Goal: Task Accomplishment & Management: Manage account settings

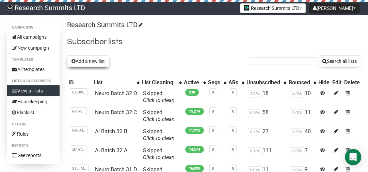
click at [100, 65] on button "Add a new list" at bounding box center [88, 62] width 42 height 12
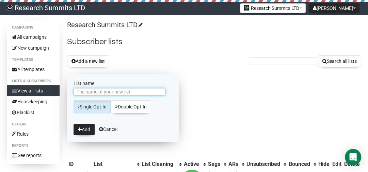
click at [94, 91] on input "List name" at bounding box center [120, 91] width 92 height 7
click at [110, 93] on input "Neuro Batch 33 E" at bounding box center [120, 91] width 92 height 7
click at [109, 93] on input "Neuro Batch 33 E" at bounding box center [120, 91] width 92 height 7
type input "Neuro Batch 32 E"
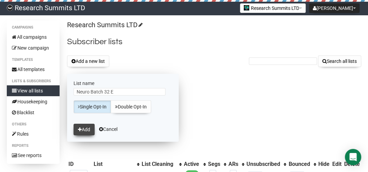
click at [90, 130] on button "Add" at bounding box center [84, 130] width 21 height 12
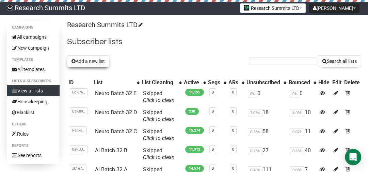
click at [82, 62] on button "Add a new list" at bounding box center [88, 62] width 42 height 12
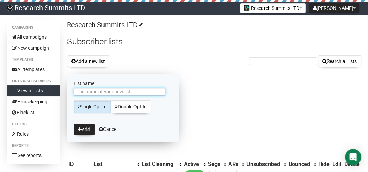
click at [124, 91] on input "List name" at bounding box center [120, 91] width 92 height 7
drag, startPoint x: 110, startPoint y: 93, endPoint x: 113, endPoint y: 95, distance: 3.6
click at [110, 93] on input "List name" at bounding box center [120, 91] width 92 height 7
click at [106, 92] on input "Neuro Batch 23 D" at bounding box center [120, 91] width 92 height 7
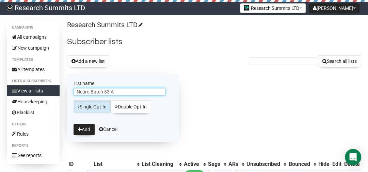
type input "Neuro Batch 33 A"
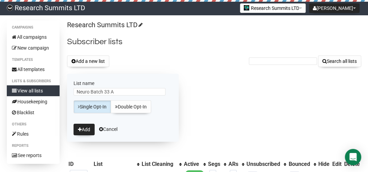
drag, startPoint x: 191, startPoint y: 72, endPoint x: 183, endPoint y: 72, distance: 8.2
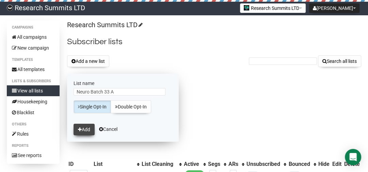
click at [80, 125] on button "Add" at bounding box center [84, 130] width 21 height 12
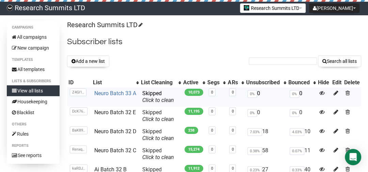
click at [127, 95] on link "Neuro Batch 33 A" at bounding box center [115, 93] width 42 height 6
click at [117, 92] on link "Neuro Batch 33 A" at bounding box center [115, 93] width 42 height 6
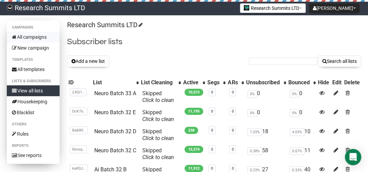
click at [45, 35] on link "All campaigns" at bounding box center [33, 37] width 53 height 11
